Goal: Task Accomplishment & Management: Complete application form

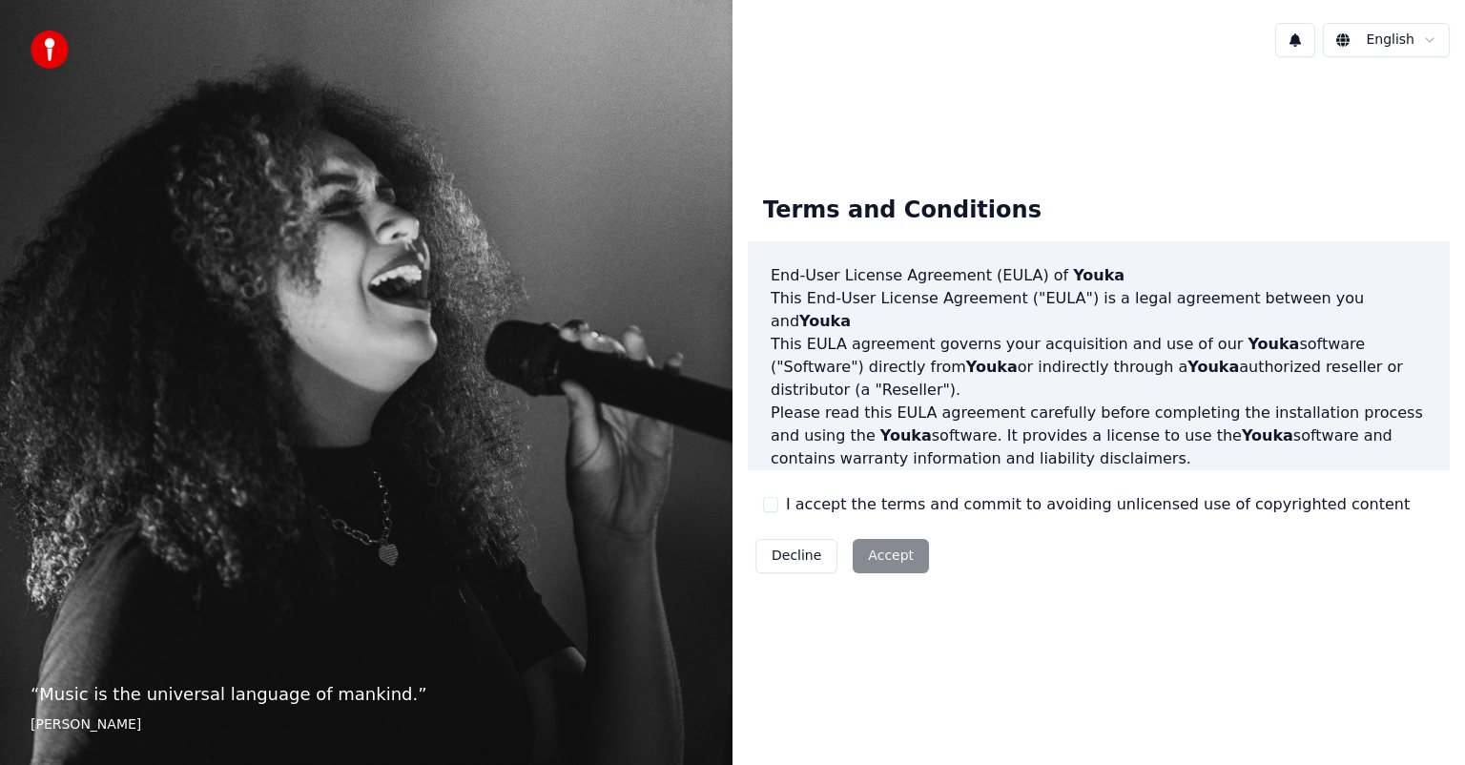
click at [880, 555] on div "Decline Accept" at bounding box center [842, 556] width 189 height 50
click at [880, 557] on div "Decline Accept" at bounding box center [842, 556] width 189 height 50
click at [1063, 632] on div "Terms and Conditions End-User License Agreement ([PERSON_NAME]) of Youka This E…" at bounding box center [1099, 380] width 733 height 616
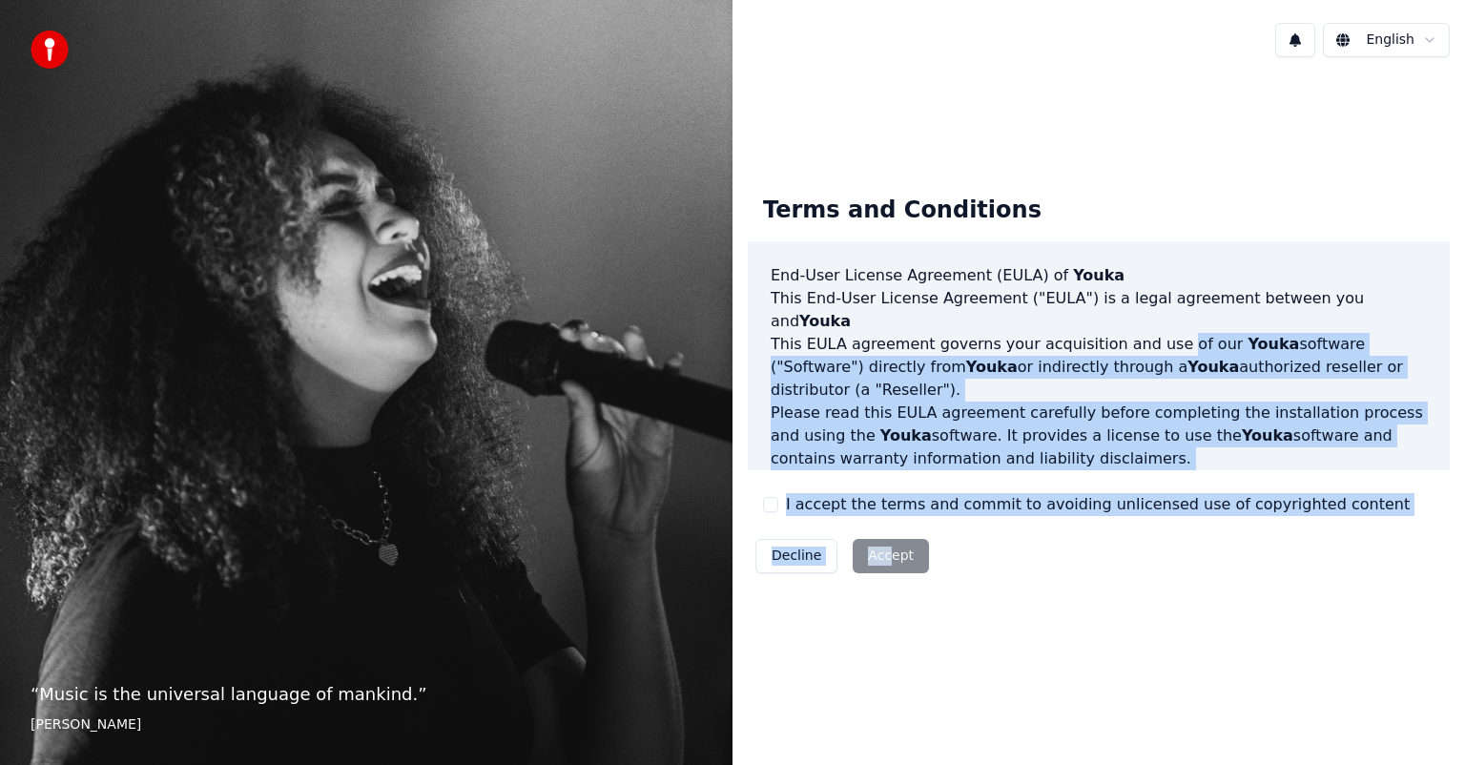
drag, startPoint x: 886, startPoint y: 557, endPoint x: 1353, endPoint y: 28, distance: 705.6
click at [1353, 28] on div "English Terms and Conditions End-User License Agreement ([PERSON_NAME]) of Youk…" at bounding box center [1099, 382] width 733 height 765
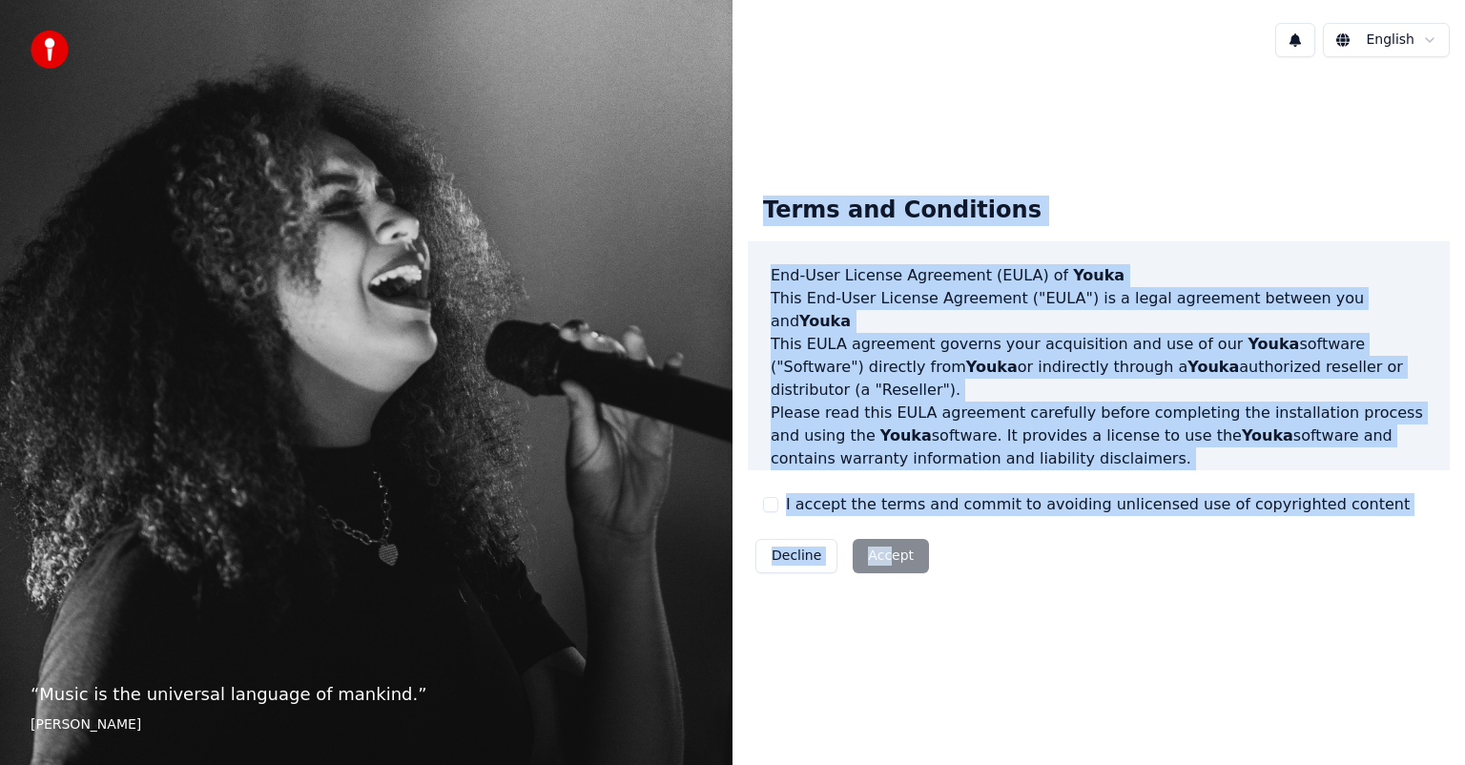
click at [1250, 52] on div "English" at bounding box center [1099, 40] width 733 height 65
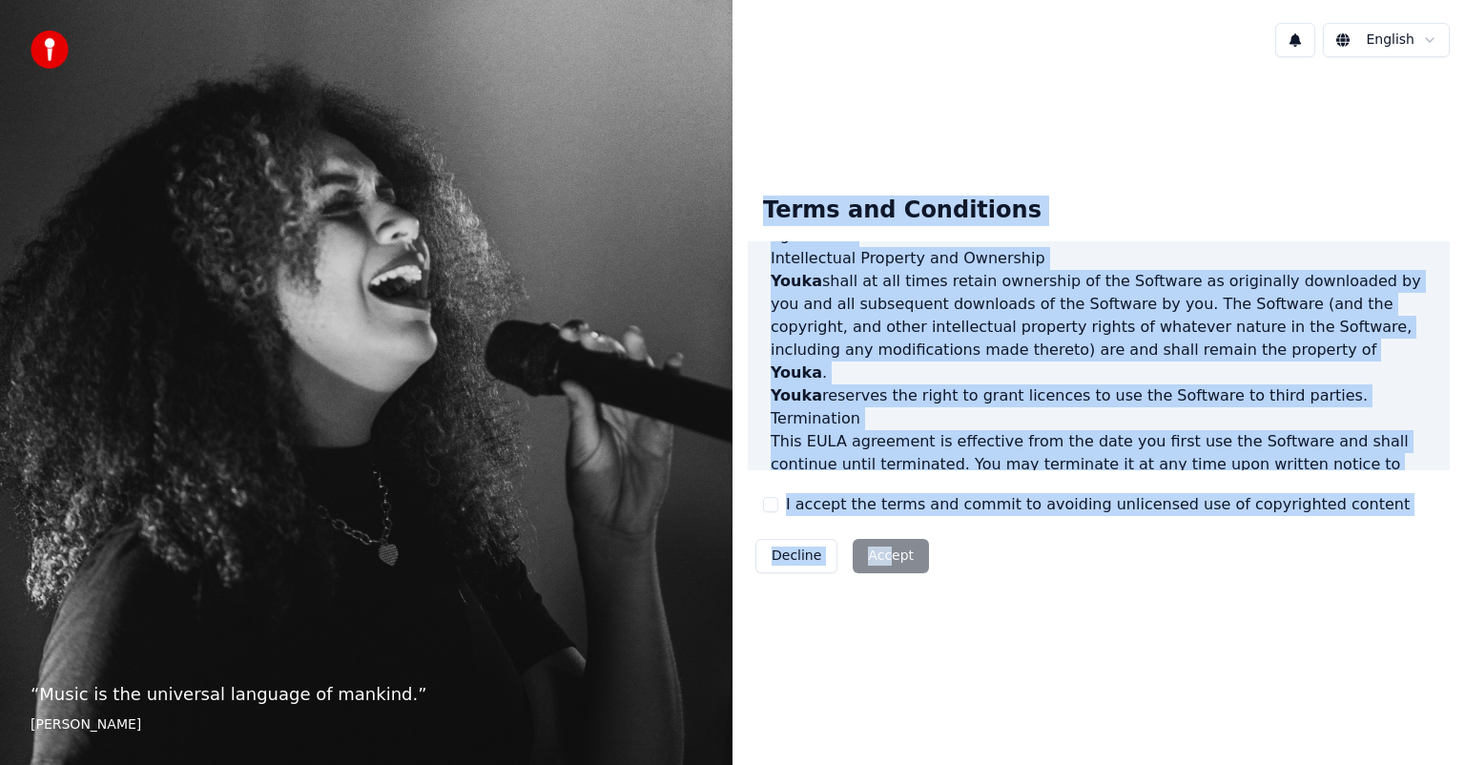
scroll to position [1029, 0]
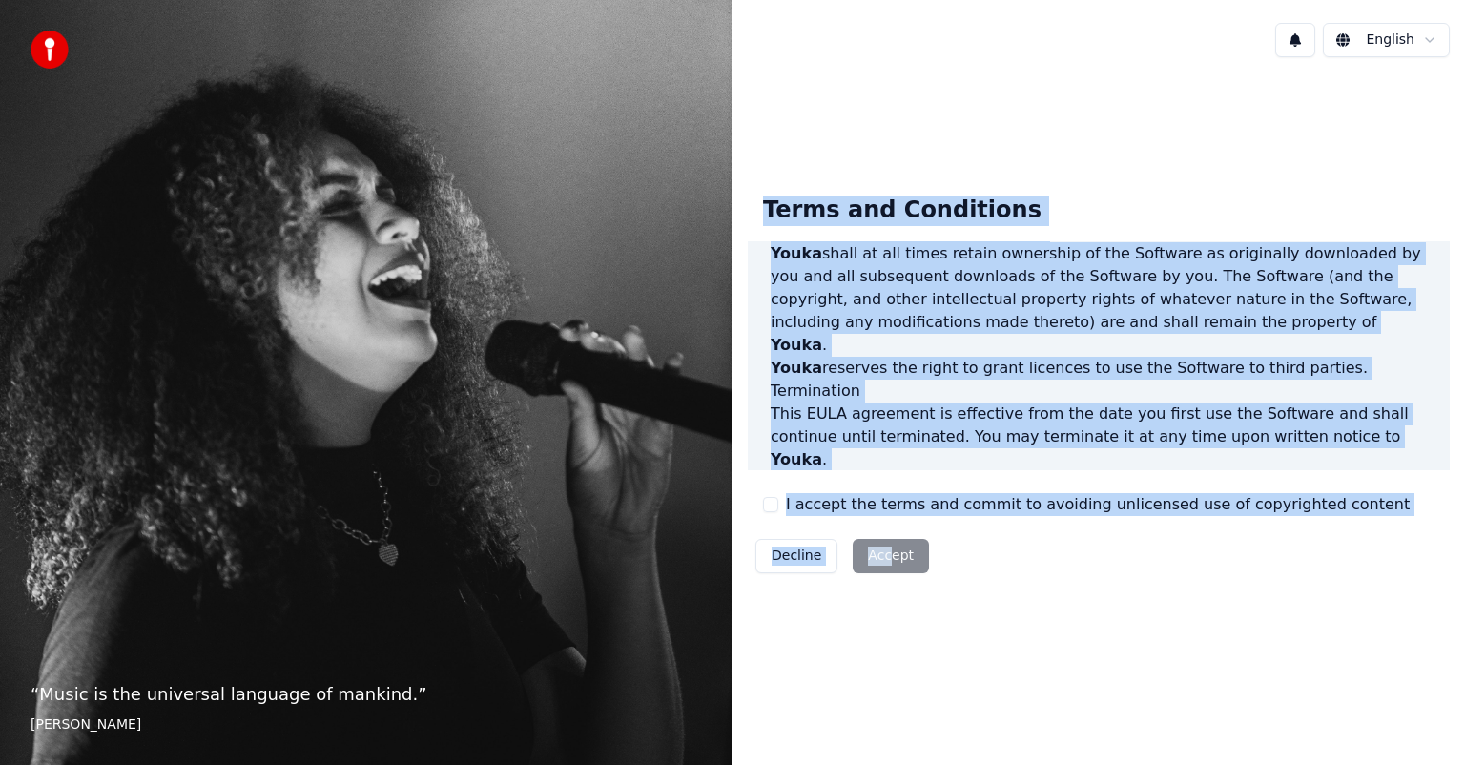
click at [1229, 573] on div "Terms and Conditions End-User License Agreement ([PERSON_NAME]) of Youka This E…" at bounding box center [1099, 381] width 702 height 402
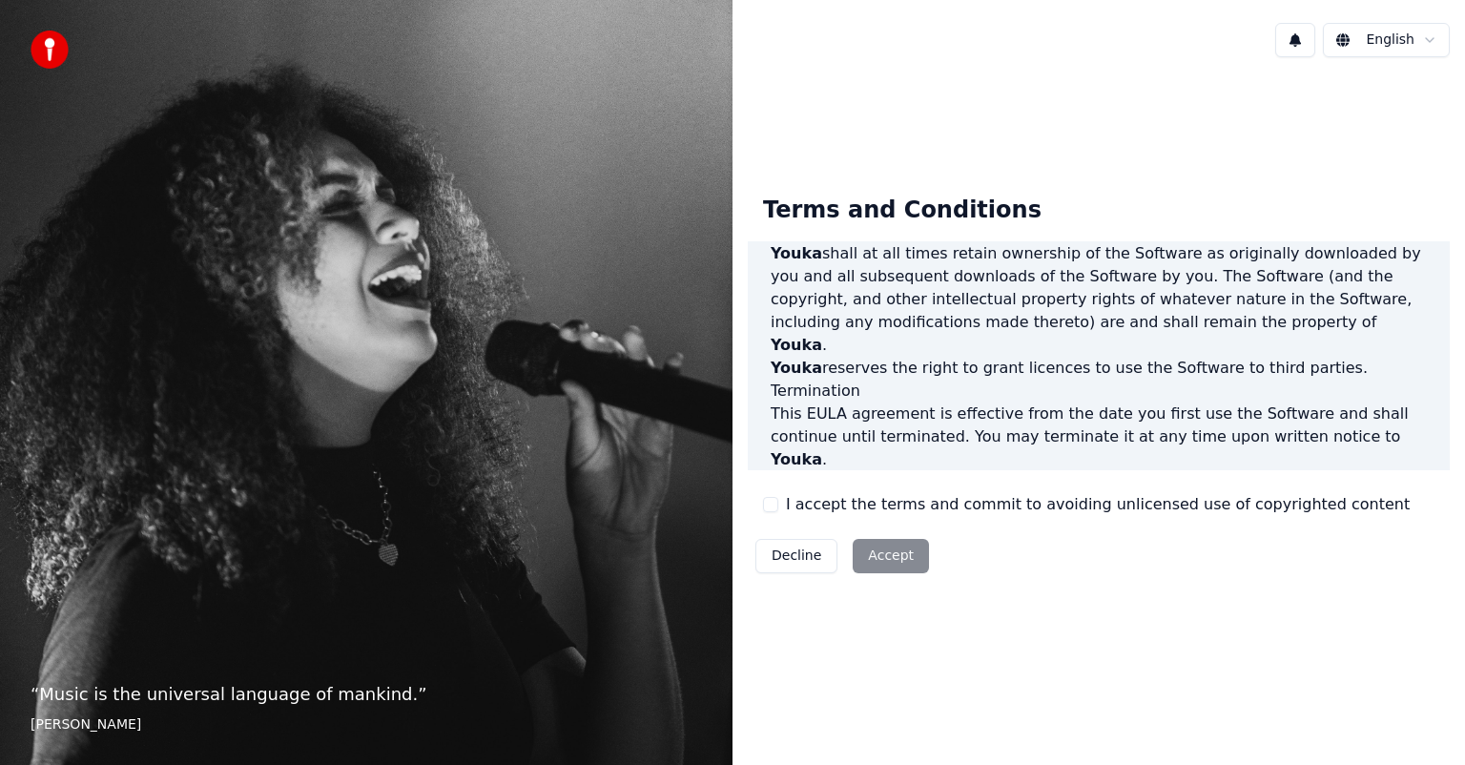
click at [886, 553] on div "Decline Accept" at bounding box center [842, 556] width 189 height 50
click at [775, 505] on button "I accept the terms and commit to avoiding unlicensed use of copyrighted content" at bounding box center [770, 504] width 15 height 15
click at [889, 552] on button "Accept" at bounding box center [891, 556] width 76 height 34
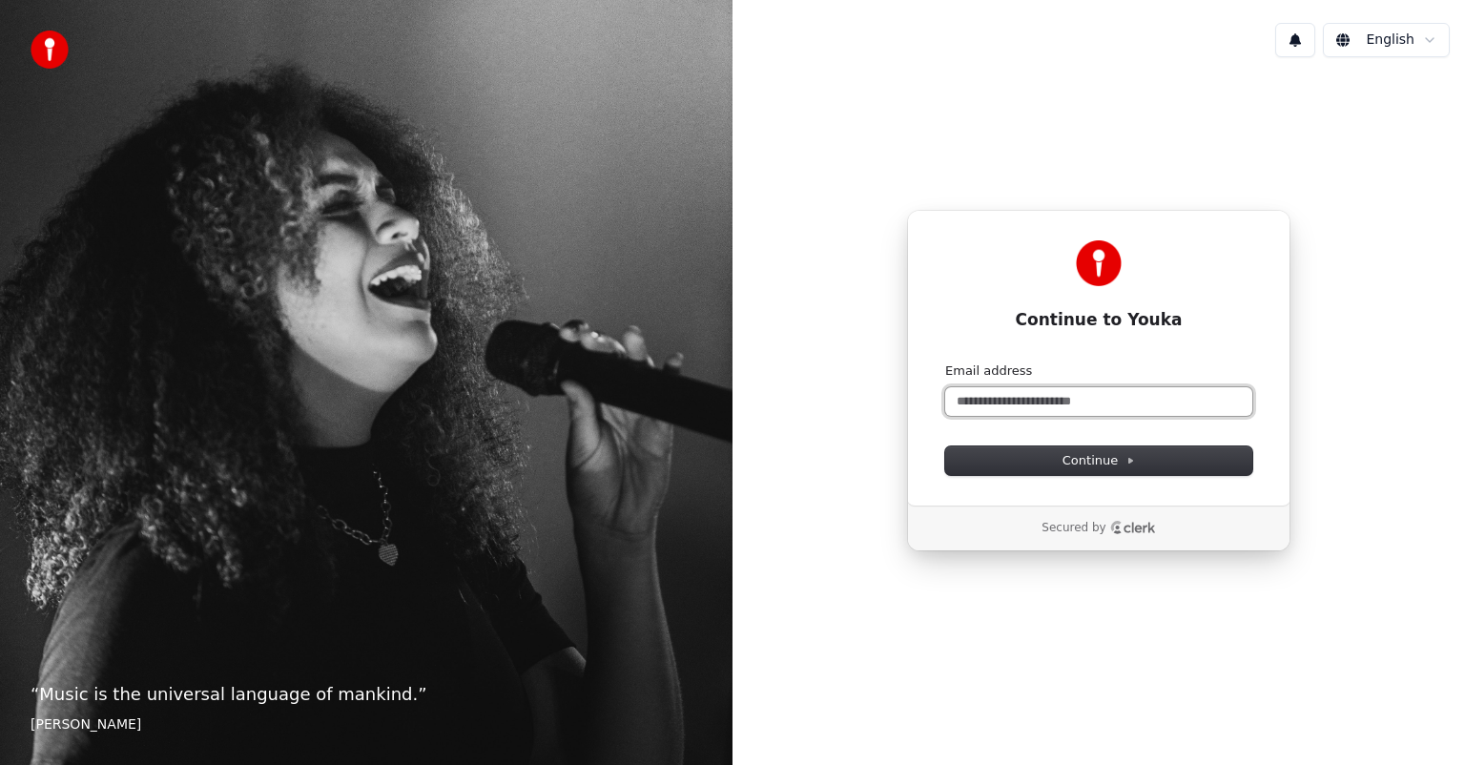
click at [976, 404] on input "Email address" at bounding box center [1098, 401] width 307 height 29
click at [1060, 463] on button "Continue" at bounding box center [1098, 460] width 307 height 29
type input "**********"
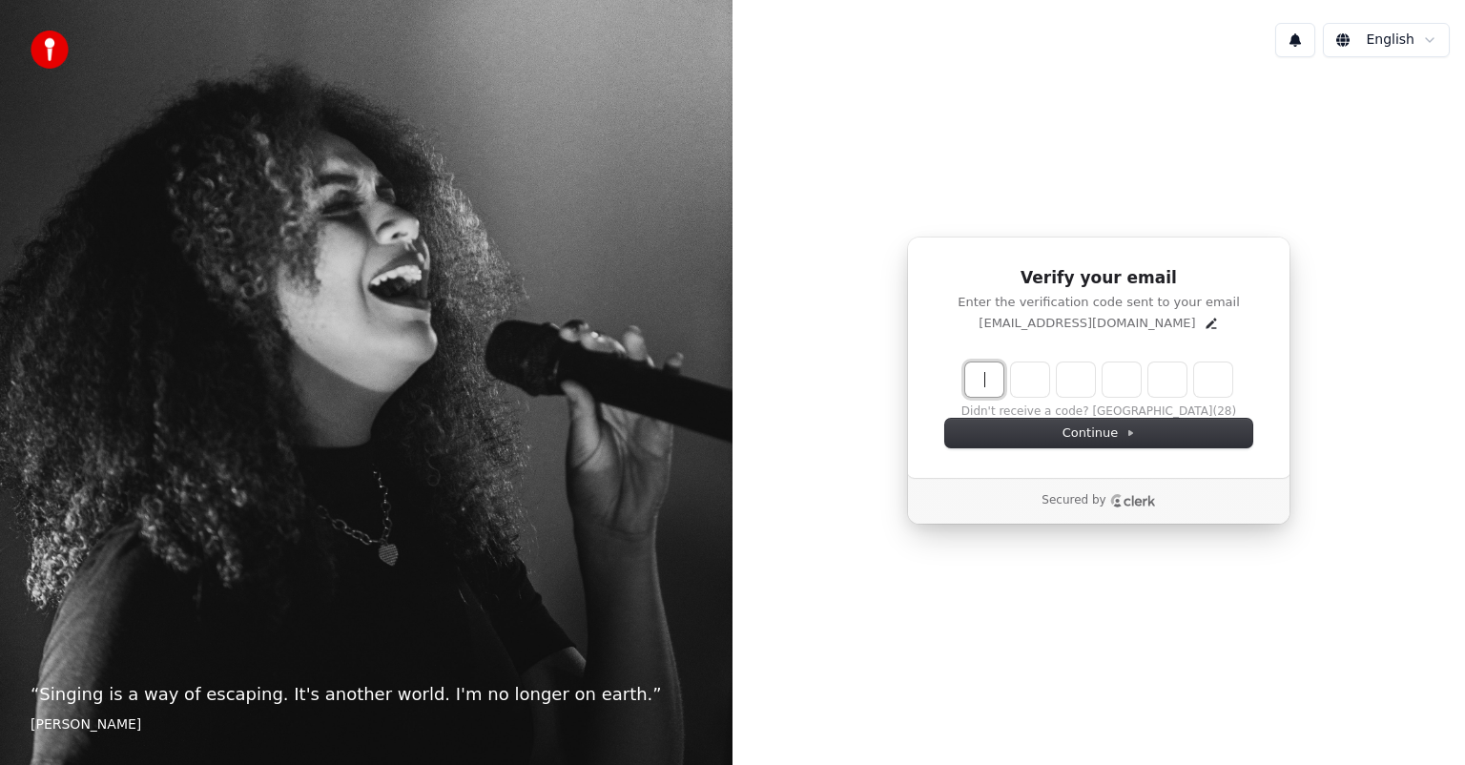
click at [977, 372] on input "Enter verification code" at bounding box center [1117, 379] width 305 height 34
type input "******"
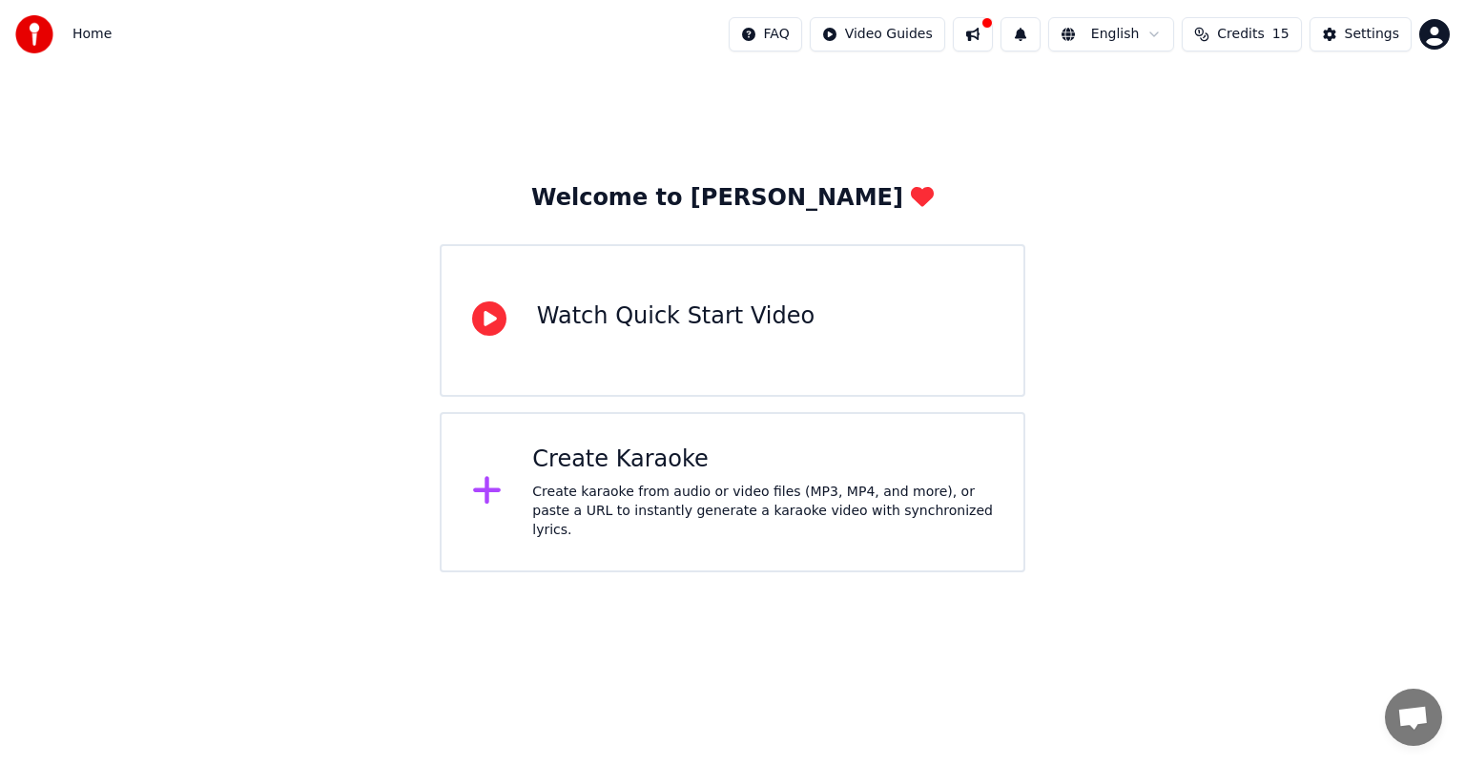
click at [1206, 197] on div "Welcome to Youka Watch Quick Start Video Create Karaoke Create karaoke from aud…" at bounding box center [732, 321] width 1465 height 504
click at [515, 155] on div "Welcome to Youka Watch Quick Start Video Create Karaoke Create karaoke from aud…" at bounding box center [732, 321] width 1465 height 504
click at [953, 118] on div "Welcome to Youka Watch Quick Start Video Create Karaoke Create karaoke from aud…" at bounding box center [732, 321] width 1465 height 504
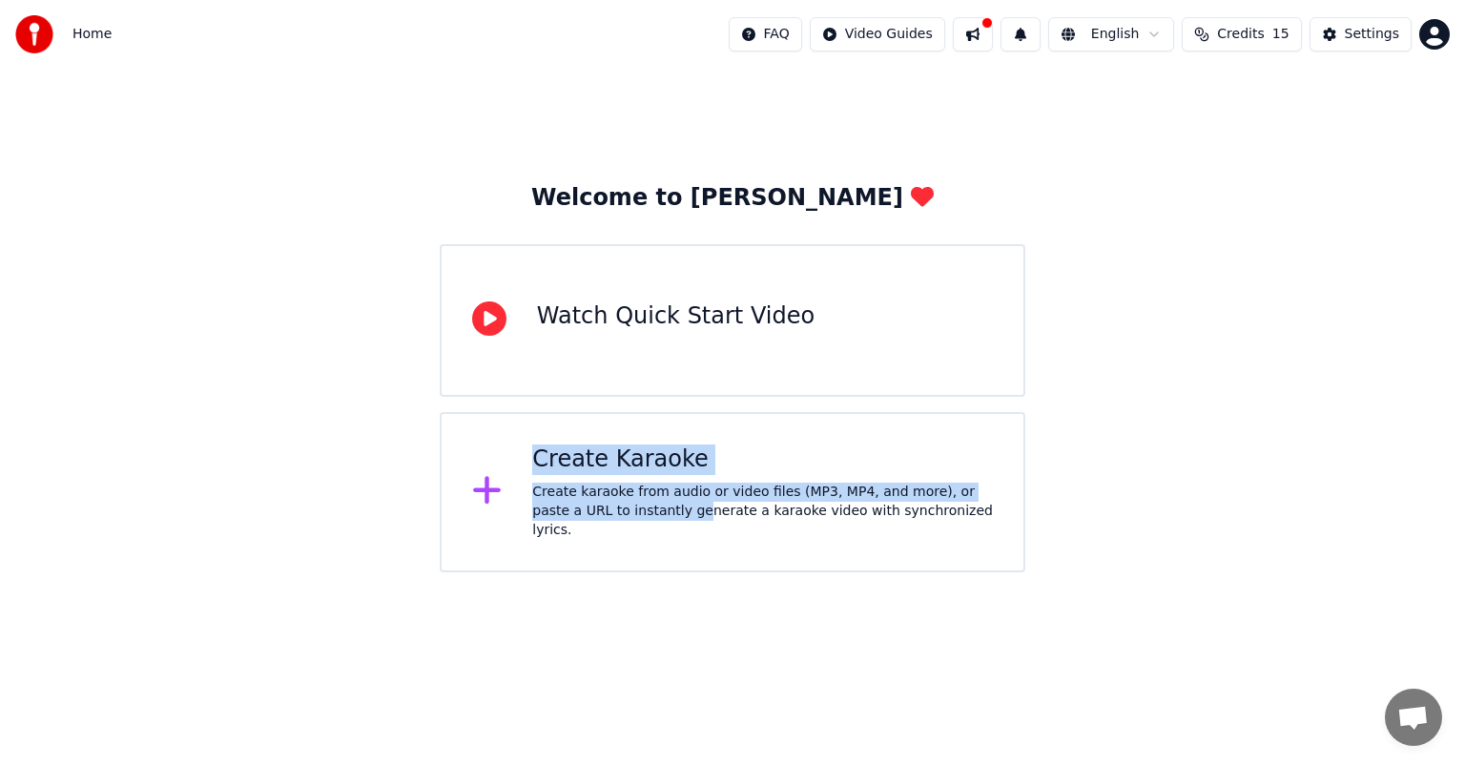
drag, startPoint x: 645, startPoint y: 573, endPoint x: 822, endPoint y: 209, distance: 405.3
click at [822, 209] on html "Home FAQ Video Guides English Credits 15 Settings Welcome to Youka Watch Quick …" at bounding box center [732, 286] width 1465 height 572
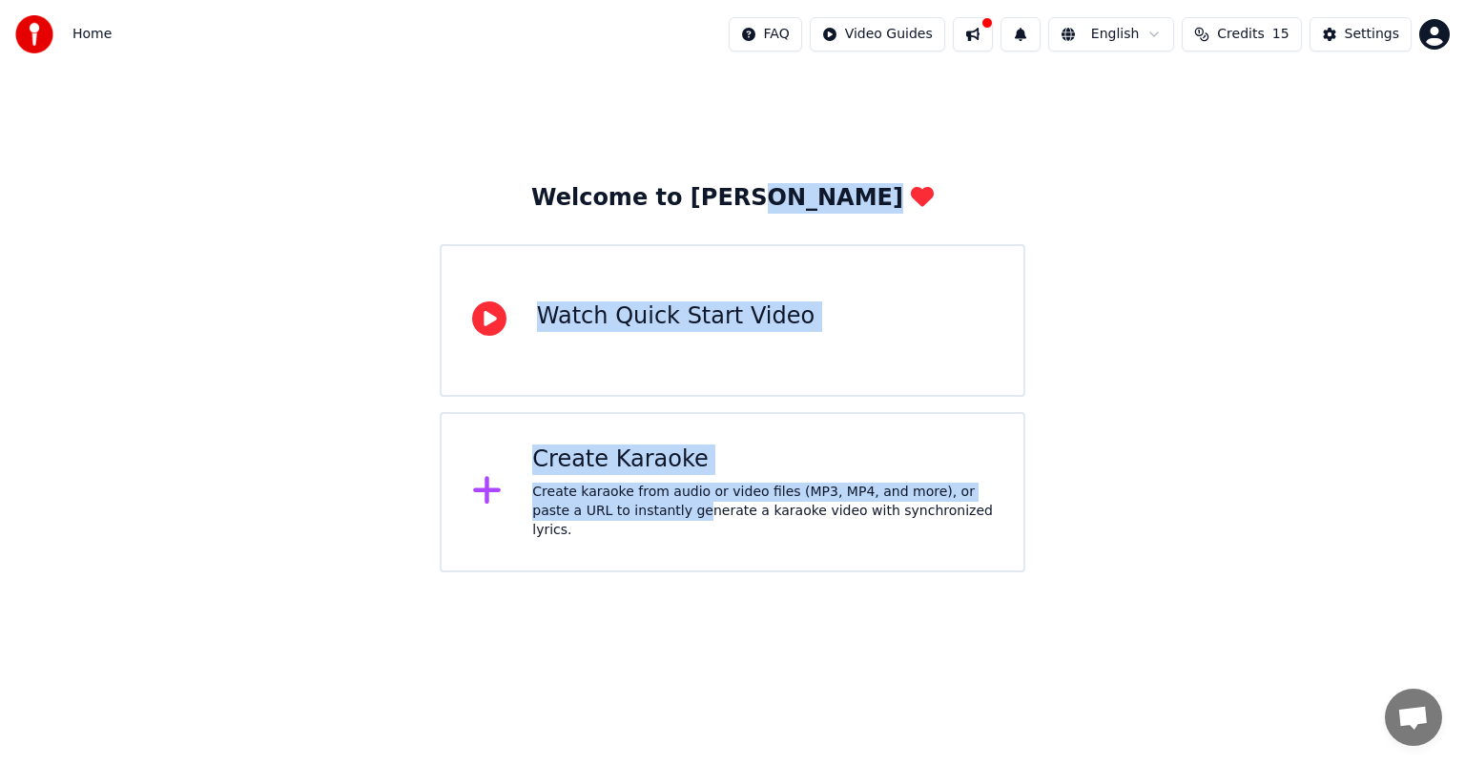
click at [934, 106] on div "Welcome to Youka Watch Quick Start Video Create Karaoke Create karaoke from aud…" at bounding box center [732, 321] width 1465 height 504
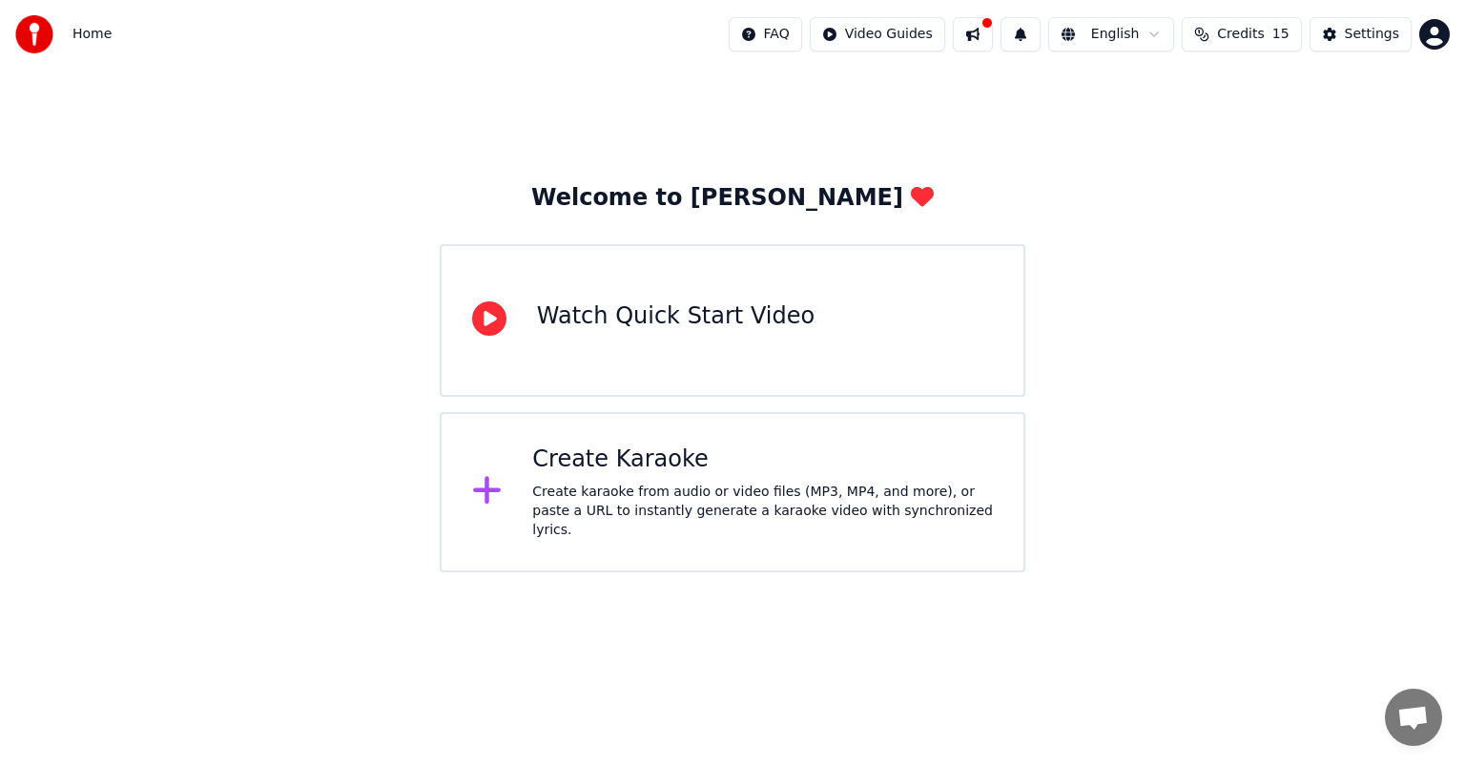
click at [485, 492] on icon at bounding box center [487, 491] width 28 height 28
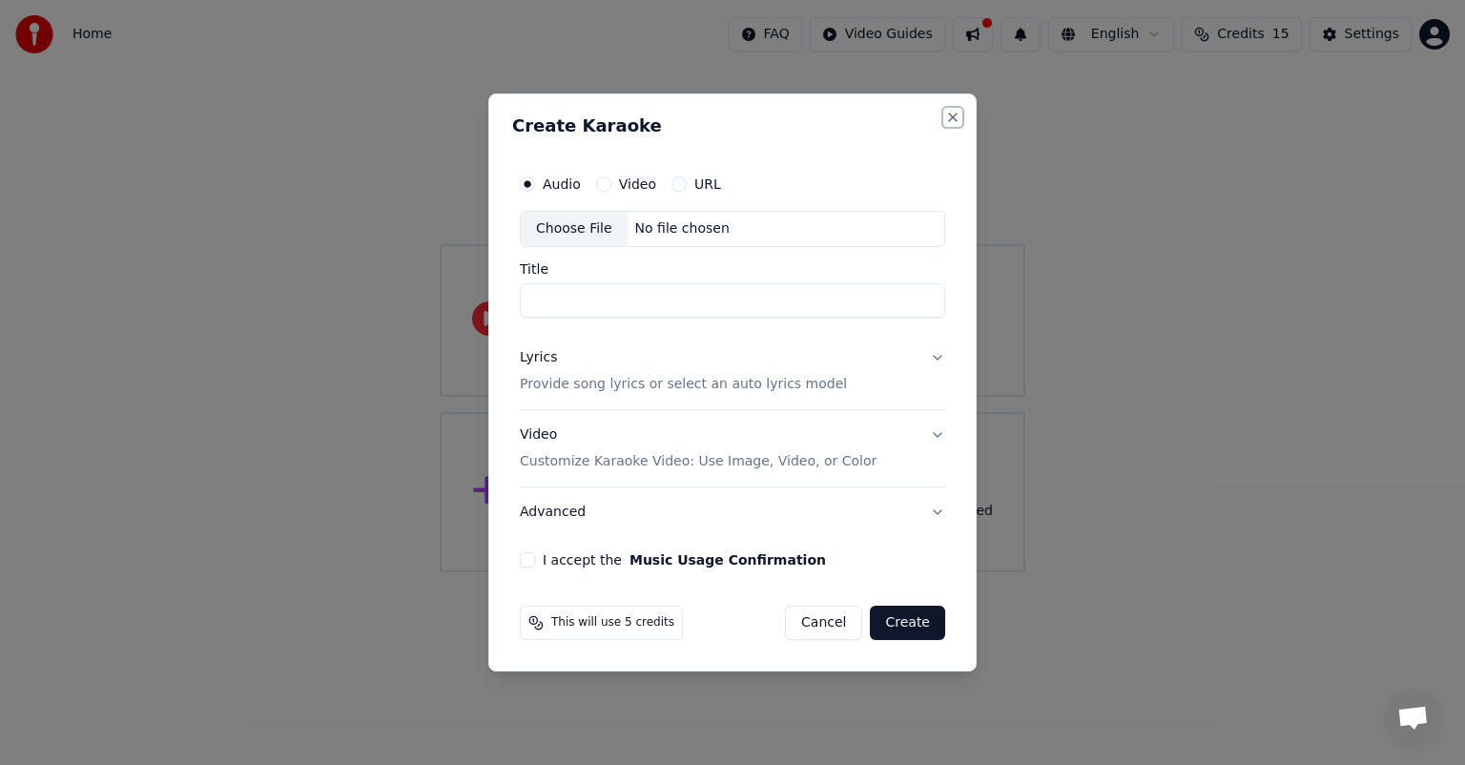
click at [955, 111] on button "Close" at bounding box center [952, 117] width 15 height 15
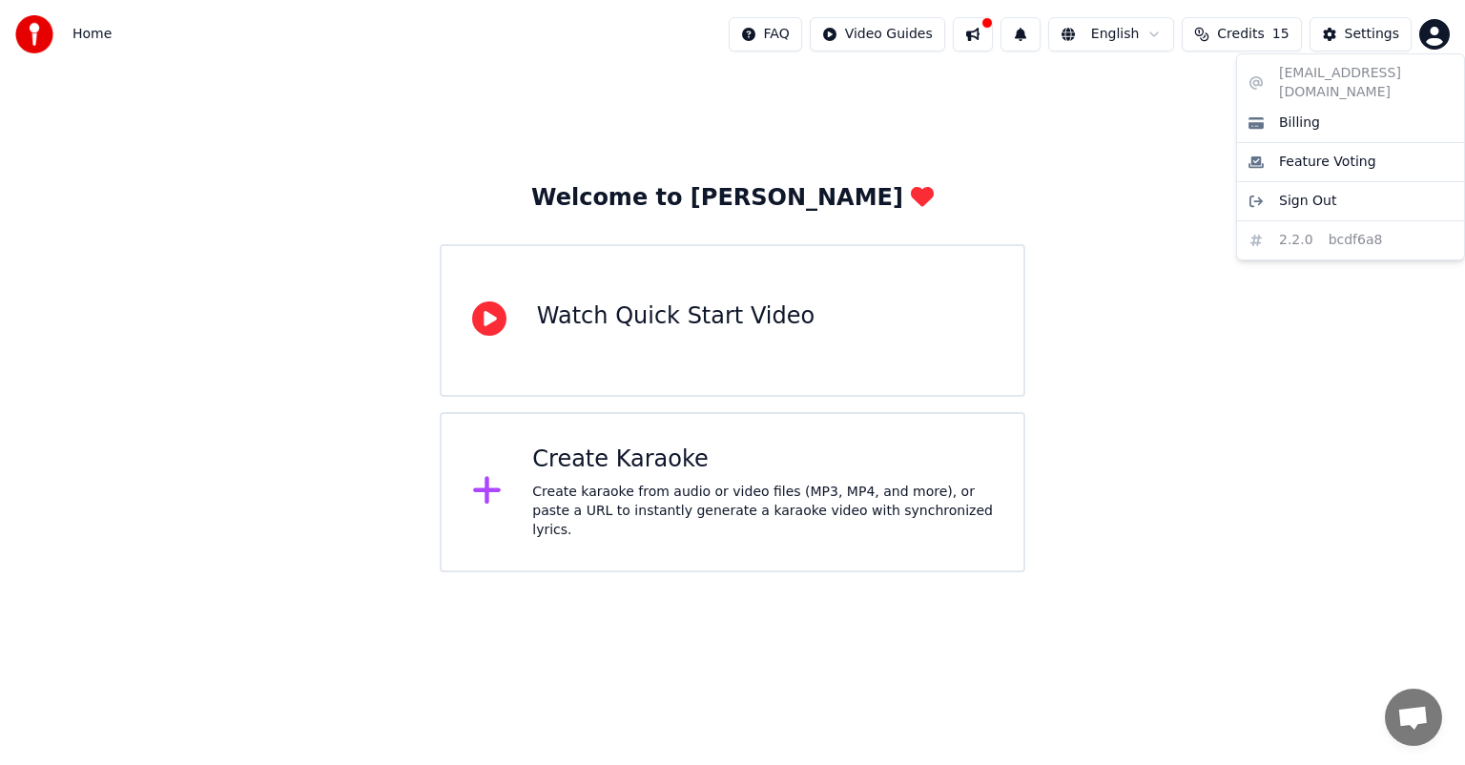
click at [1427, 32] on html "Home FAQ Video Guides English Credits 15 Settings Welcome to Youka Watch Quick …" at bounding box center [732, 286] width 1465 height 572
click at [19, 34] on html "Home FAQ Video Guides English Credits 15 Settings Welcome to Youka Watch Quick …" at bounding box center [732, 286] width 1465 height 572
click at [1393, 38] on div "Settings" at bounding box center [1372, 34] width 54 height 19
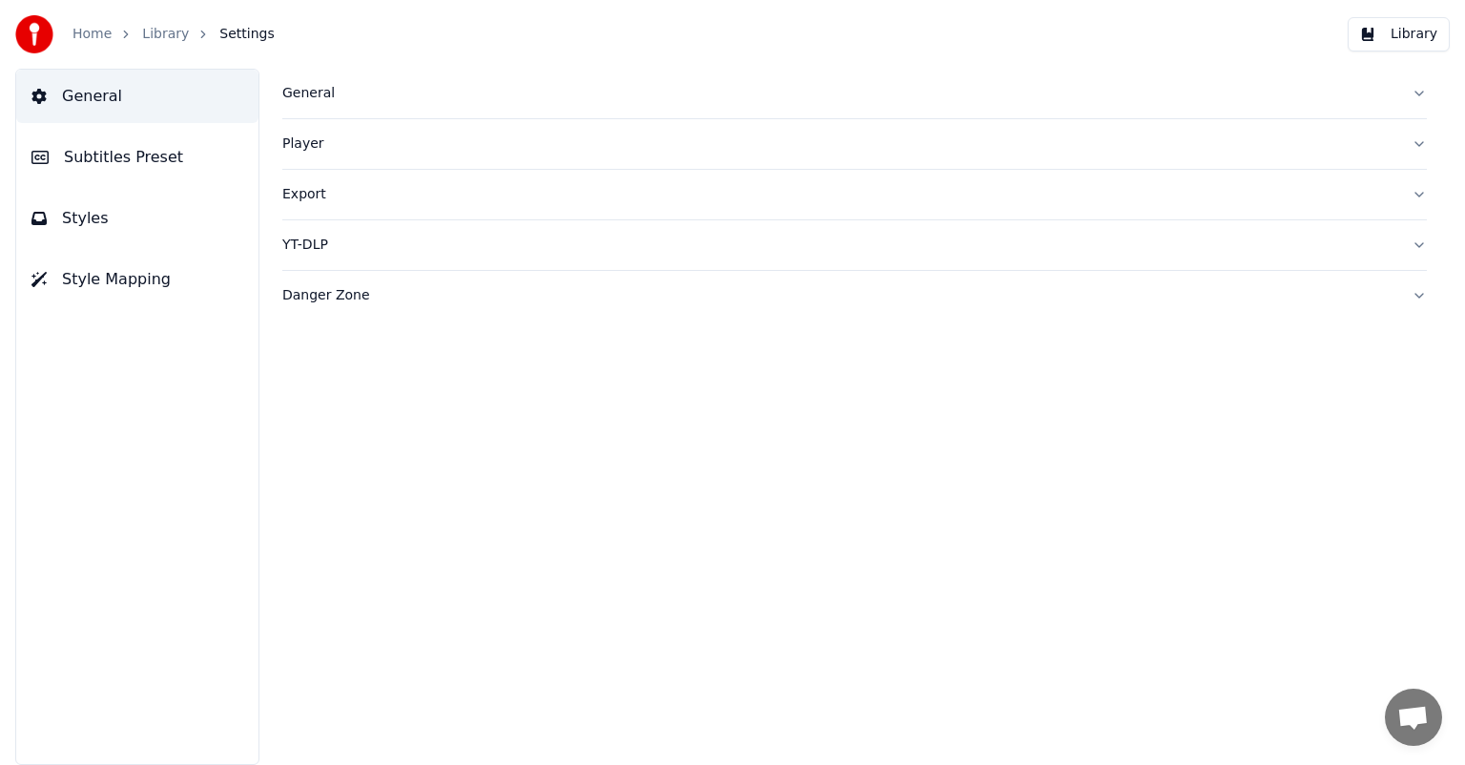
click at [295, 146] on div "Player" at bounding box center [839, 143] width 1114 height 19
click at [1391, 31] on button "Library" at bounding box center [1399, 34] width 102 height 34
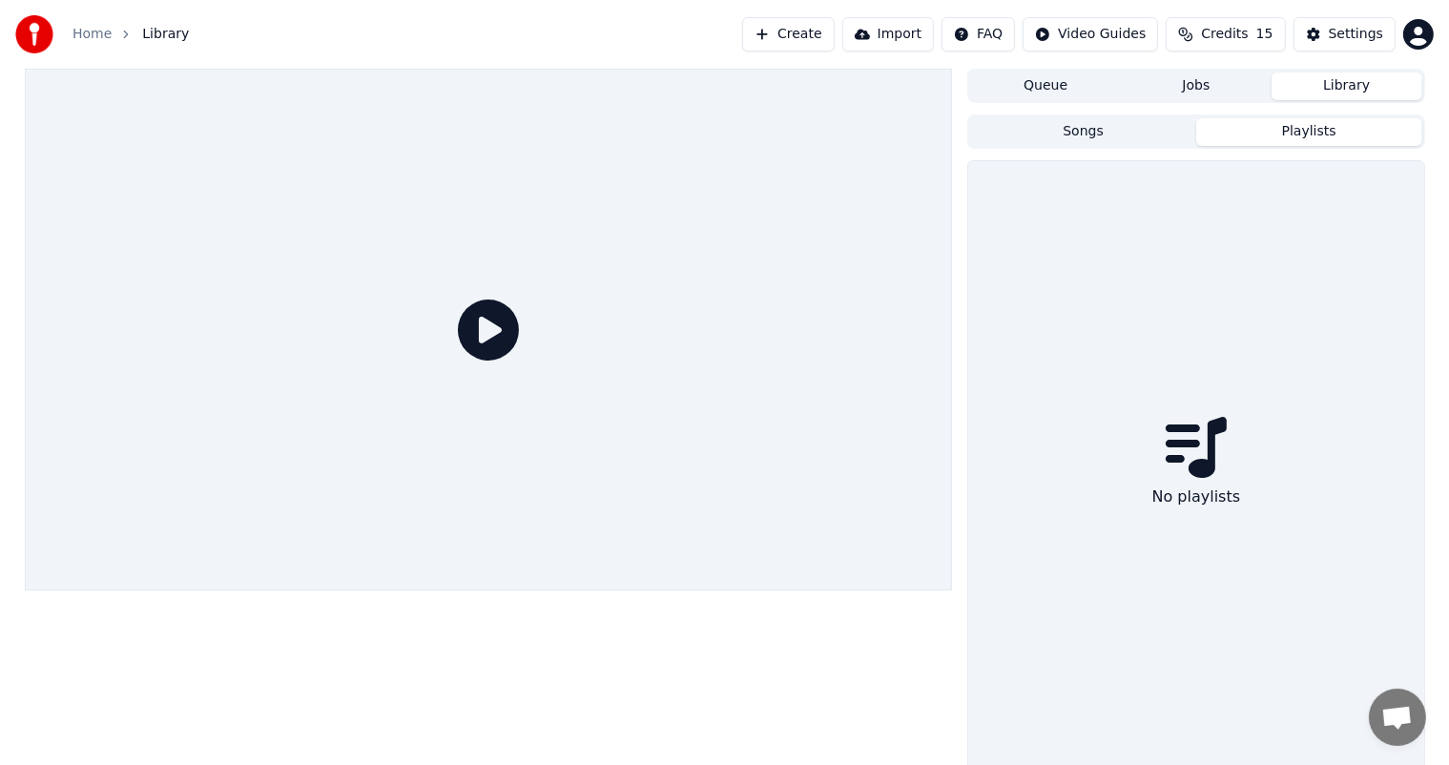
click at [1300, 131] on button "Playlists" at bounding box center [1309, 132] width 226 height 28
click at [507, 325] on icon at bounding box center [488, 330] width 61 height 61
click at [492, 327] on icon at bounding box center [488, 330] width 61 height 61
click at [1026, 481] on div "No playlists" at bounding box center [1195, 466] width 455 height 610
click at [1313, 136] on button "Playlists" at bounding box center [1309, 132] width 226 height 28
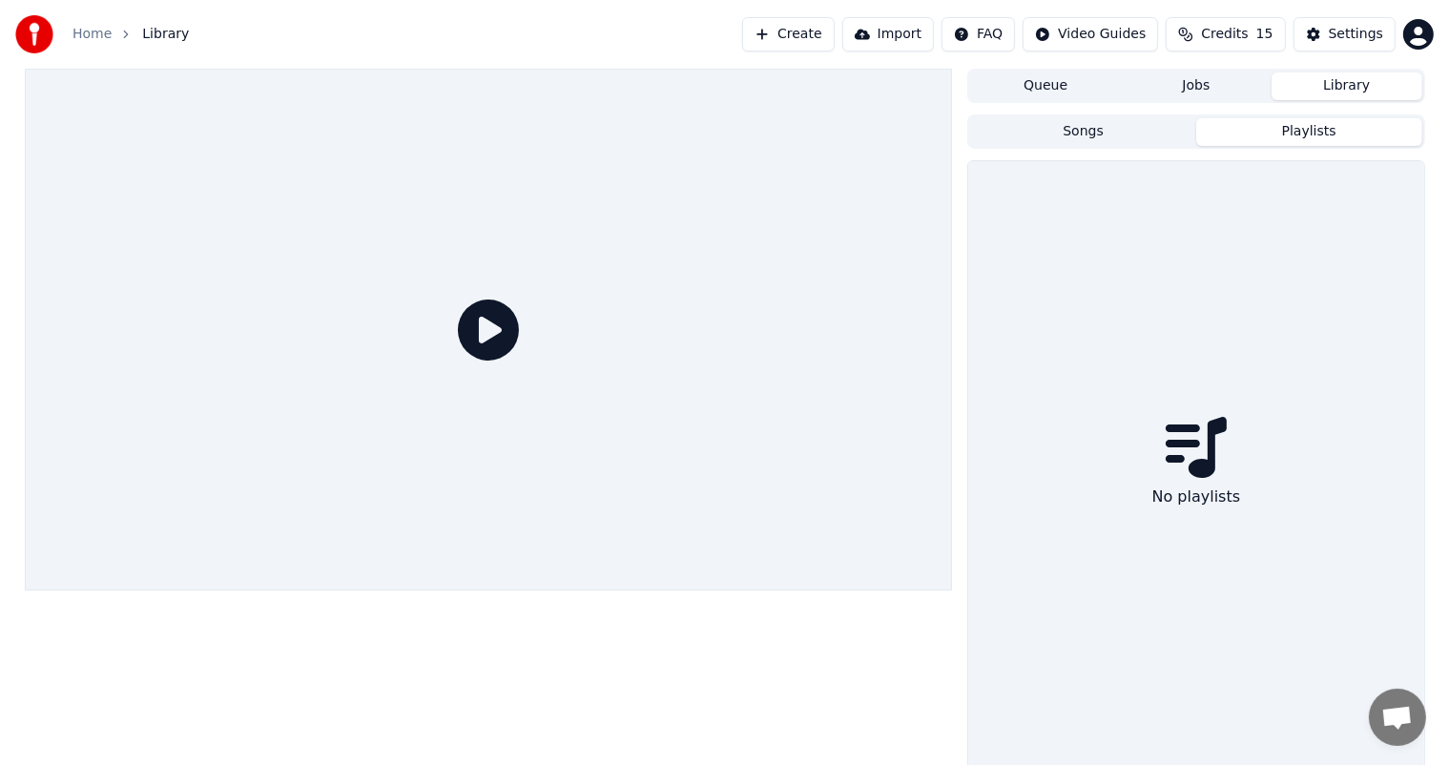
click at [1343, 91] on button "Library" at bounding box center [1347, 86] width 151 height 28
click at [1293, 124] on button "Playlists" at bounding box center [1309, 132] width 226 height 28
